Goal: Transaction & Acquisition: Subscribe to service/newsletter

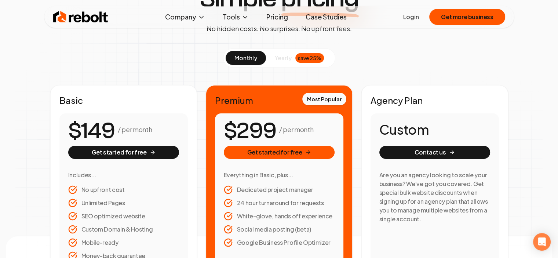
scroll to position [37, 0]
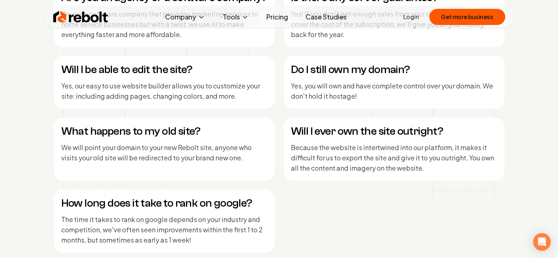
scroll to position [3083, 0]
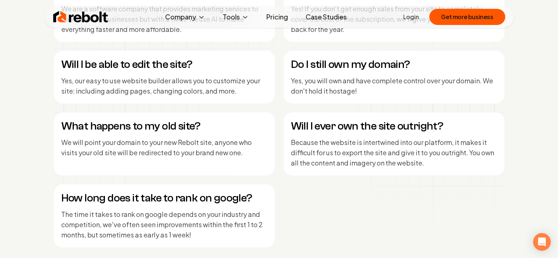
click at [272, 13] on link "Pricing" at bounding box center [277, 17] width 33 height 15
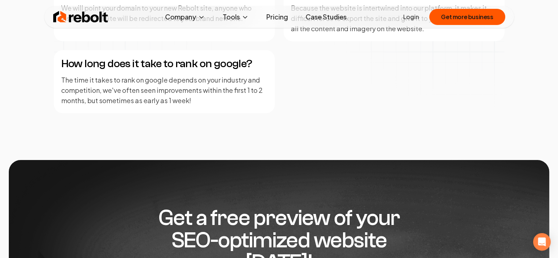
scroll to position [954, 0]
